Goal: Information Seeking & Learning: Learn about a topic

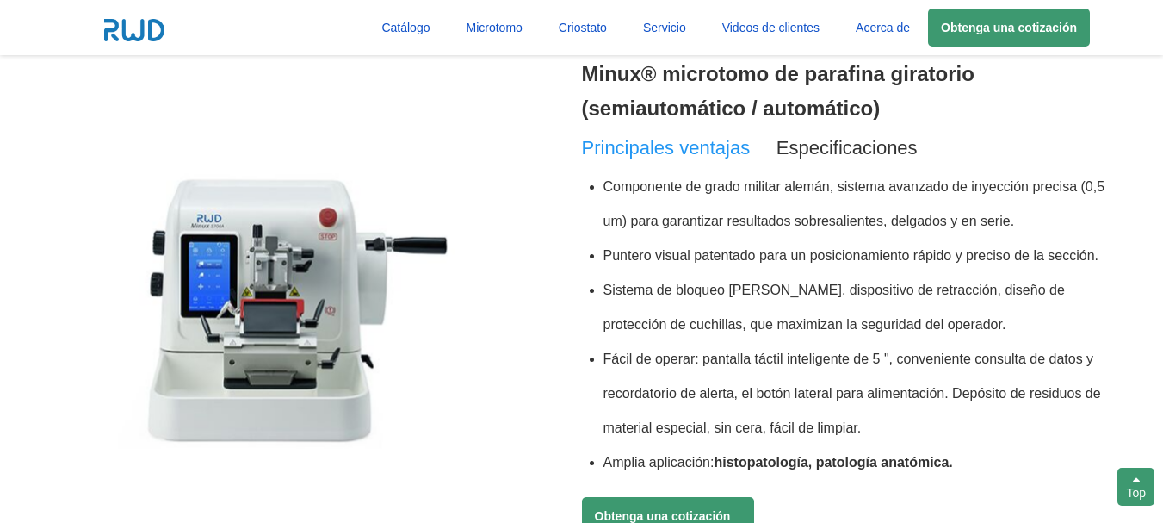
scroll to position [689, 0]
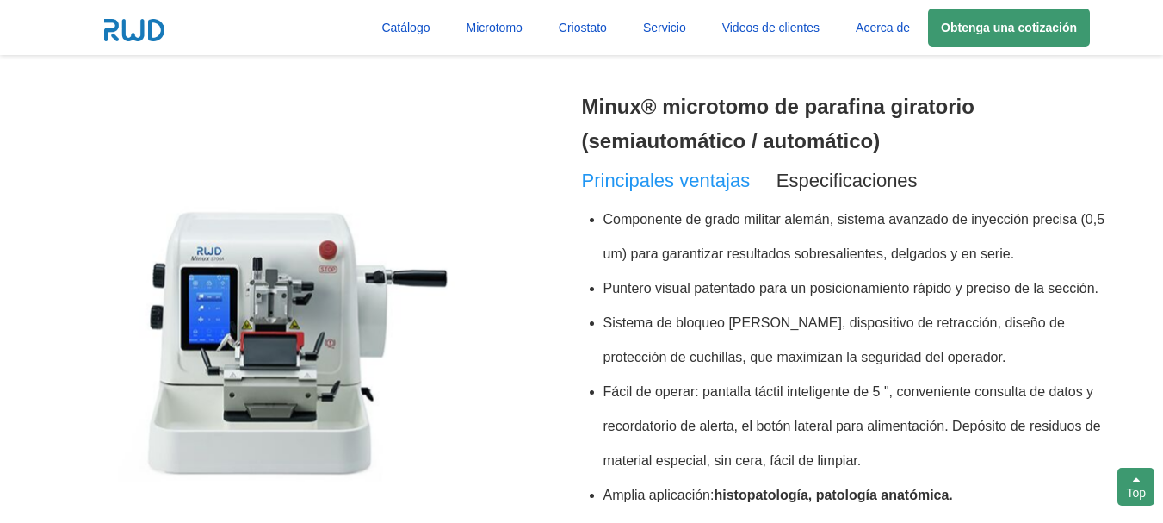
scroll to position [689, 0]
